Goal: Task Accomplishment & Management: Use online tool/utility

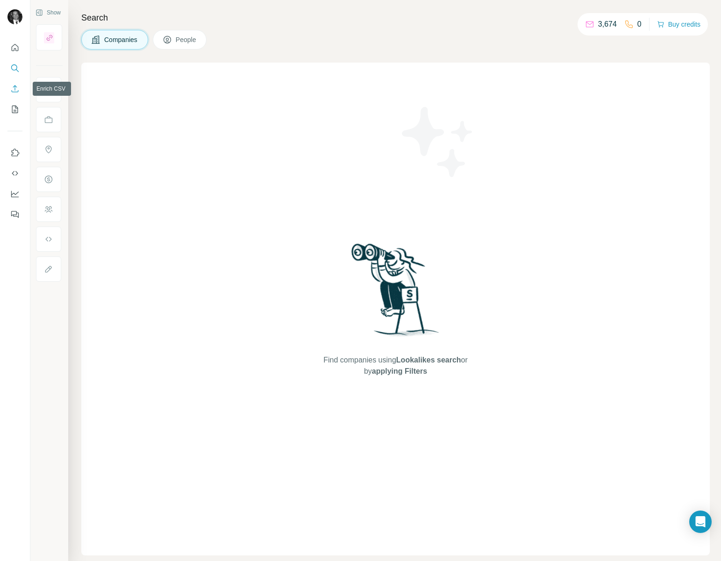
click at [14, 86] on icon "Enrich CSV" at bounding box center [14, 88] width 9 height 9
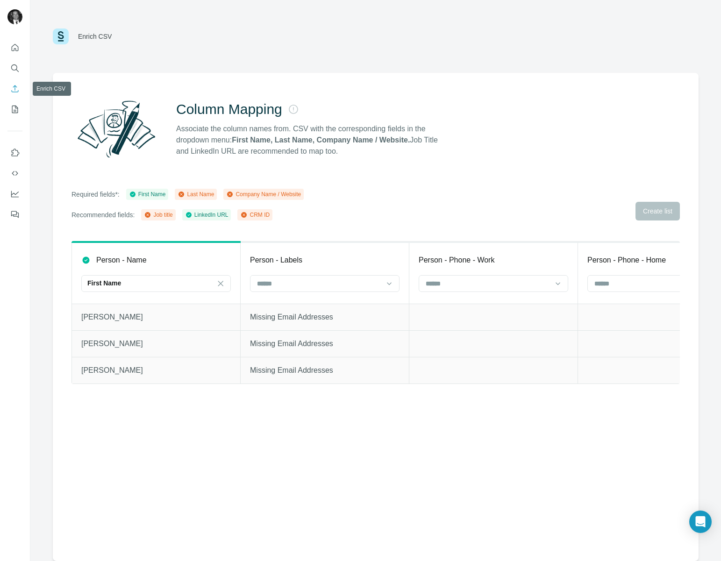
click at [12, 90] on icon "Enrich CSV" at bounding box center [14, 88] width 9 height 9
click at [15, 90] on icon "Enrich CSV" at bounding box center [15, 88] width 7 height 7
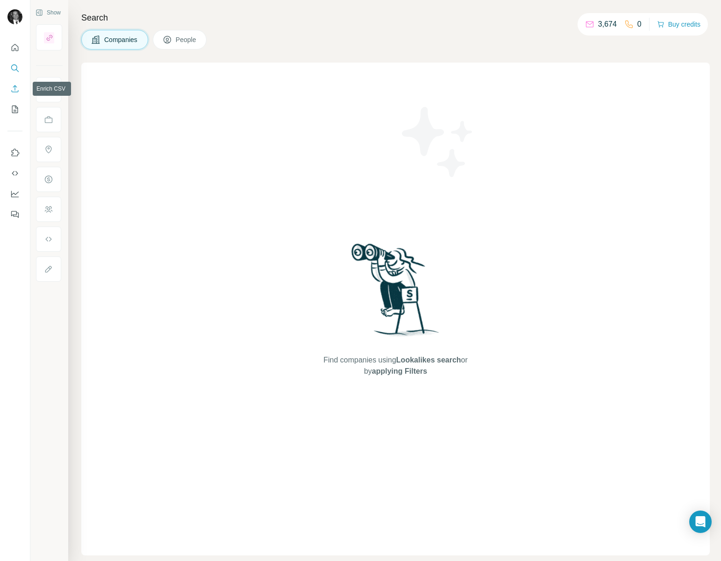
click at [15, 92] on icon "Enrich CSV" at bounding box center [15, 88] width 7 height 7
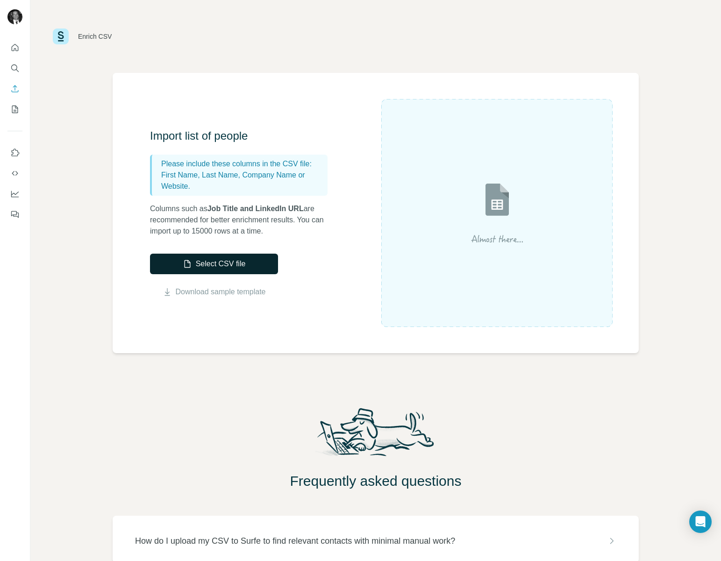
click at [244, 267] on button "Select CSV file" at bounding box center [214, 264] width 128 height 21
click at [216, 265] on button "Select CSV file" at bounding box center [214, 264] width 128 height 21
click at [351, 298] on div "Import list of people Please include these columns in the CSV file: First Name,…" at bounding box center [376, 213] width 526 height 280
click at [15, 93] on button "Enrich CSV" at bounding box center [14, 88] width 15 height 17
